Goal: Task Accomplishment & Management: Manage account settings

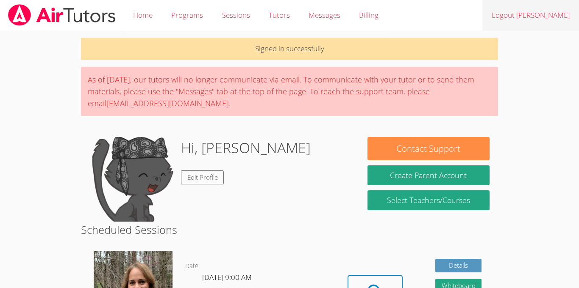
click at [499, 15] on link "Logout [PERSON_NAME]" at bounding box center [530, 15] width 97 height 31
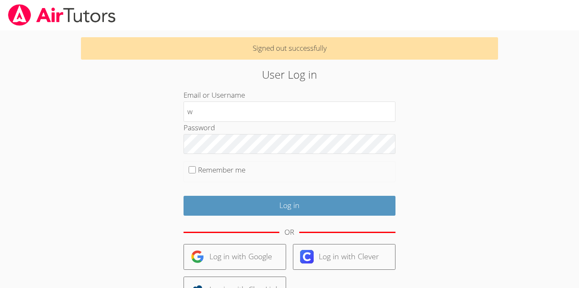
type input "[PERSON_NAME]"
click at [205, 166] on label "Remember me" at bounding box center [221, 170] width 47 height 10
click at [196, 166] on input "Remember me" at bounding box center [192, 169] width 7 height 7
checkbox input "true"
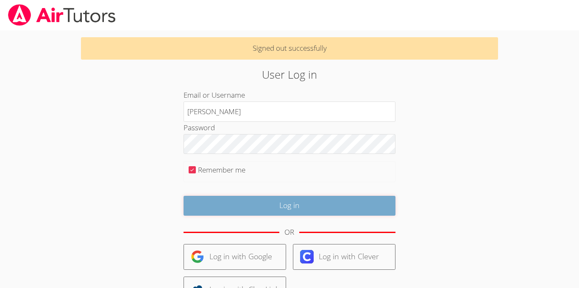
click at [200, 203] on input "Log in" at bounding box center [289, 206] width 212 height 20
